Goal: Check status

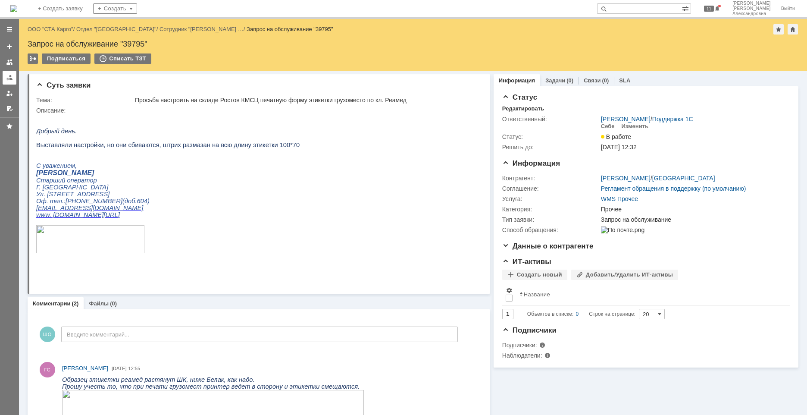
click at [5, 76] on link at bounding box center [10, 78] width 14 height 14
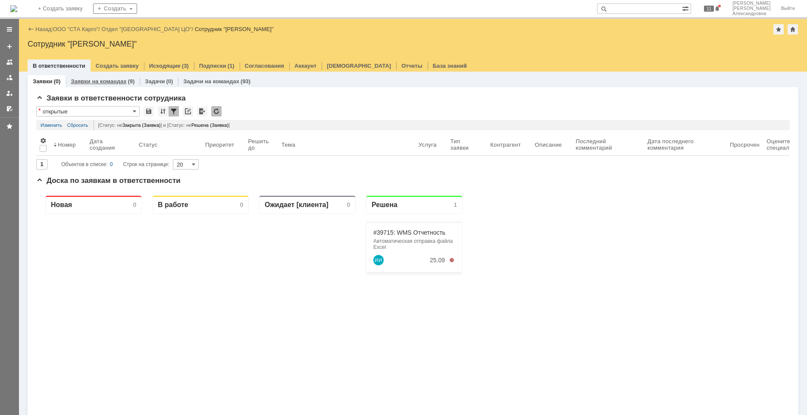
click at [75, 83] on link "Заявки на командах" at bounding box center [99, 81] width 56 height 6
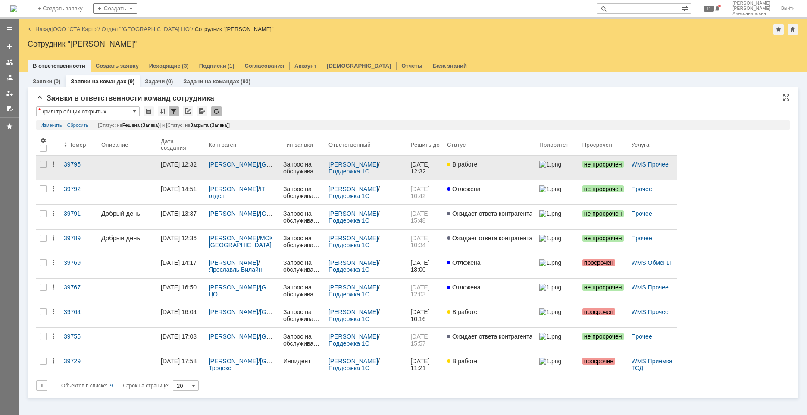
click at [94, 172] on link "39795" at bounding box center [79, 168] width 38 height 24
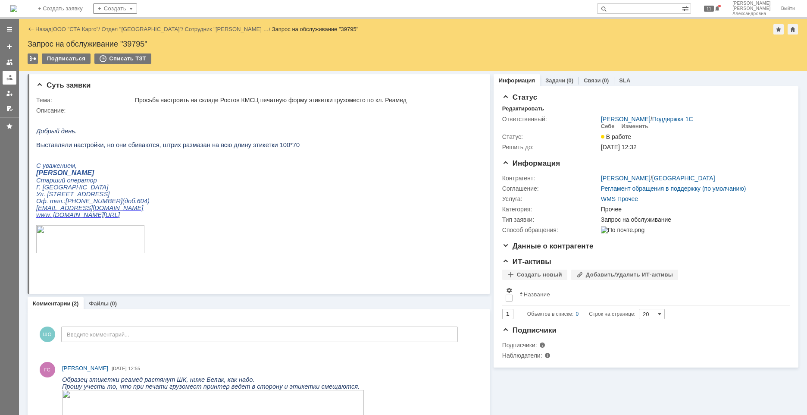
click at [6, 75] on div at bounding box center [9, 77] width 7 height 7
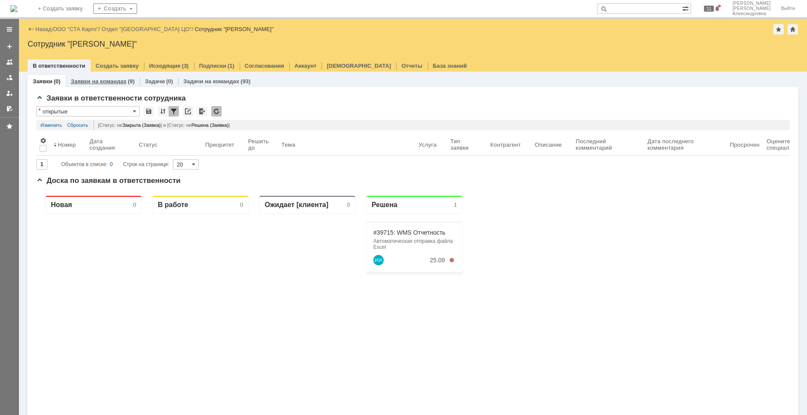
click at [86, 83] on link "Заявки на командах" at bounding box center [99, 81] width 56 height 6
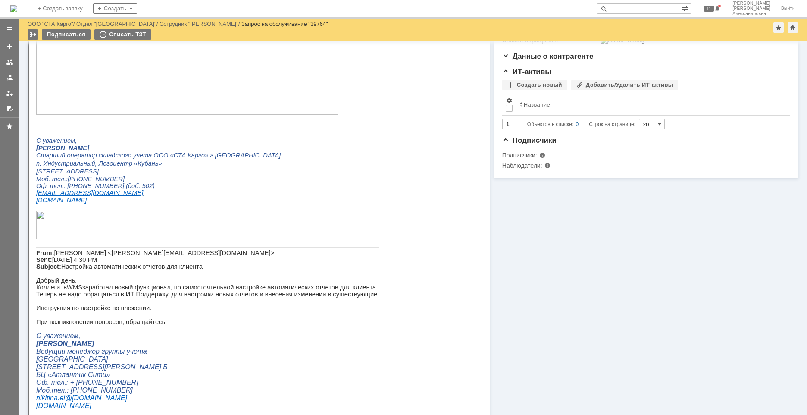
scroll to position [259, 0]
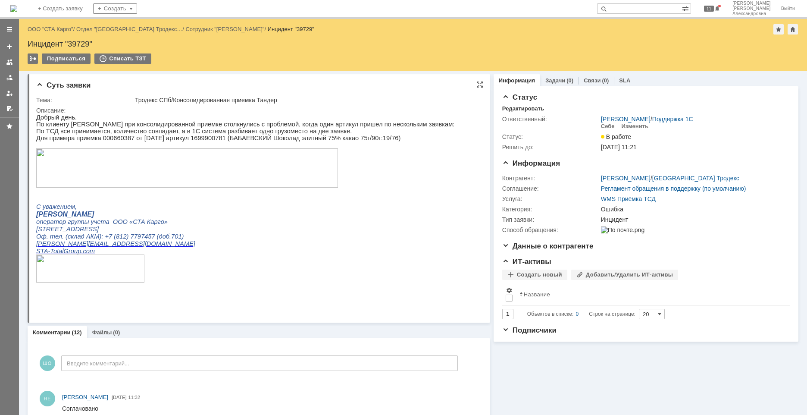
click at [247, 177] on img at bounding box center [187, 167] width 302 height 39
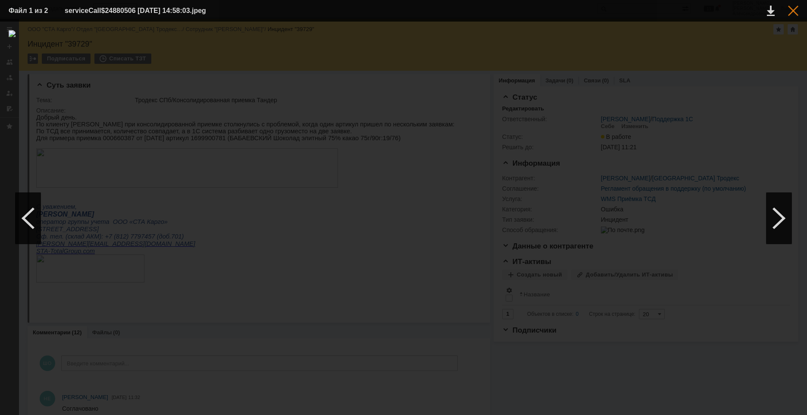
click at [796, 9] on div at bounding box center [793, 11] width 10 height 10
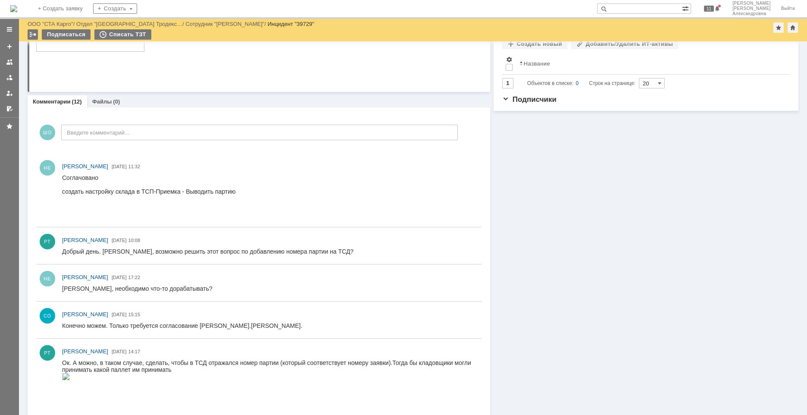
scroll to position [216, 0]
